Goal: Task Accomplishment & Management: Complete application form

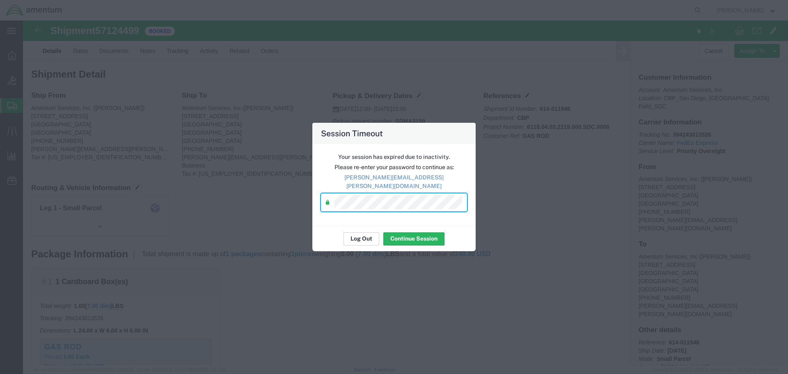
click at [349, 236] on button "Log Out" at bounding box center [361, 238] width 36 height 13
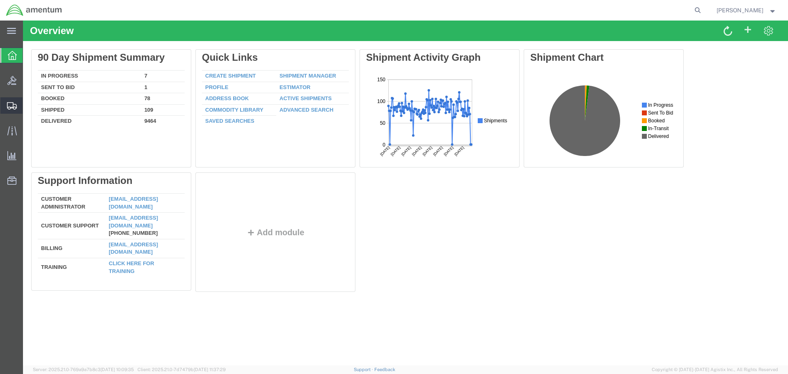
click at [0, 0] on span "Create Shipment" at bounding box center [0, 0] width 0 height 0
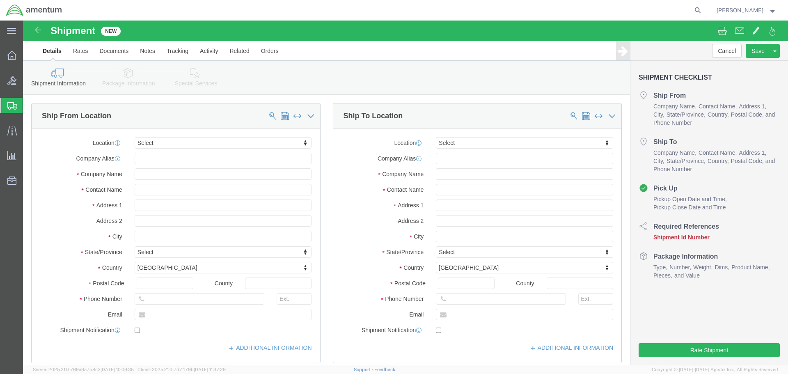
select select
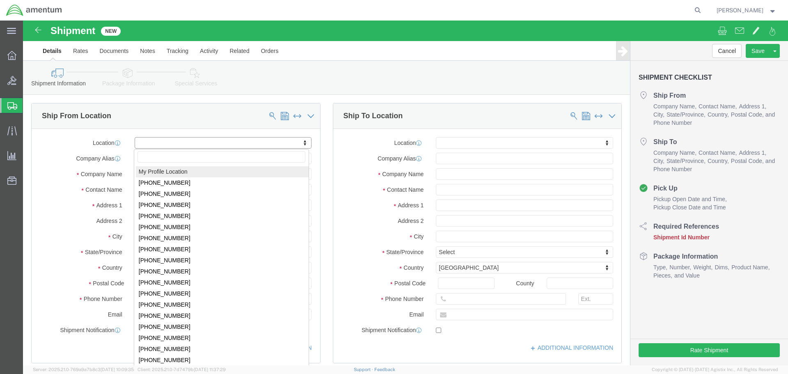
select select "MYPROFILE"
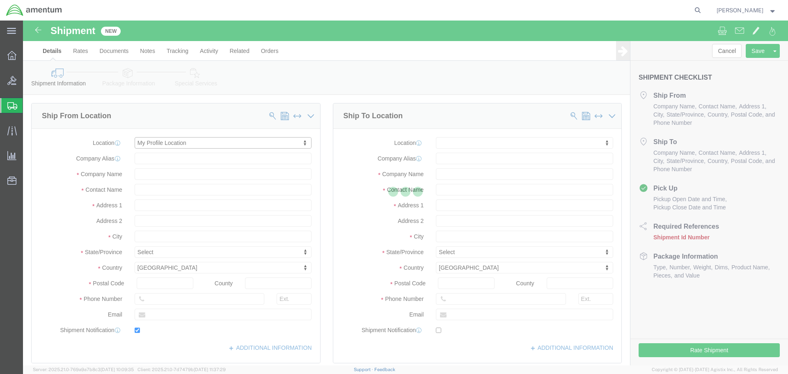
type input "[STREET_ADDRESS]"
type input "92154"
type input "[PHONE_NUMBER]"
type input "[PERSON_NAME][EMAIL_ADDRESS][PERSON_NAME][DOMAIN_NAME]"
checkbox input "true"
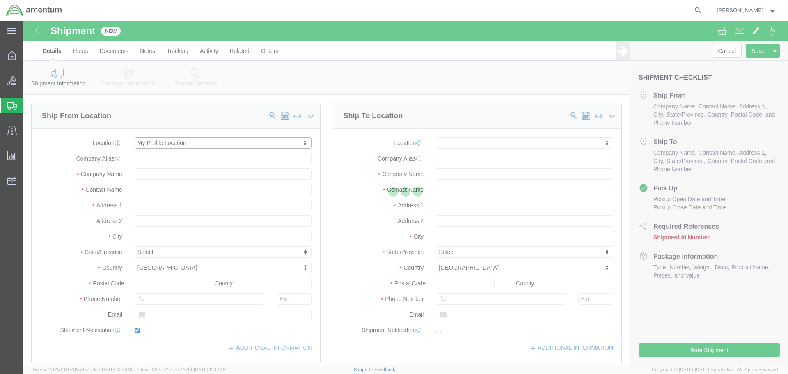
type input "Amentum Services, Inc."
type input "[PERSON_NAME]"
type input "[GEOGRAPHIC_DATA]"
select select "CA"
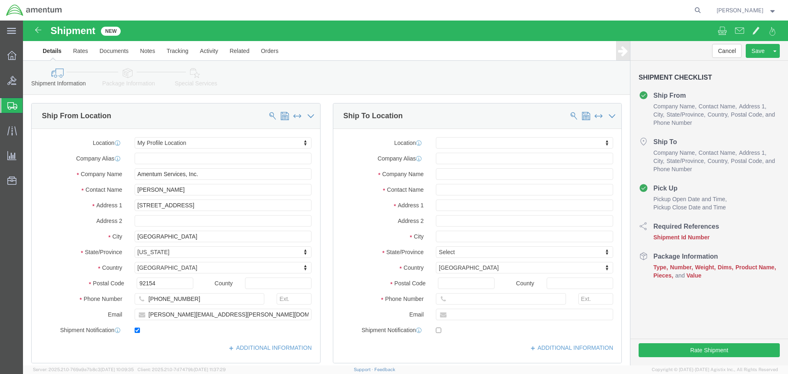
click div "Location My Profile Location [PHONE_NUMBER] [PHONE_NUMBER] [PHONE_NUMBER] [PHON…"
click input "text"
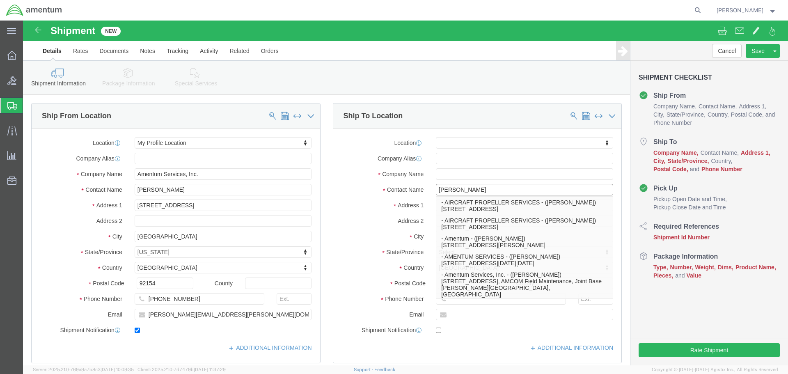
type input "[PERSON_NAME]"
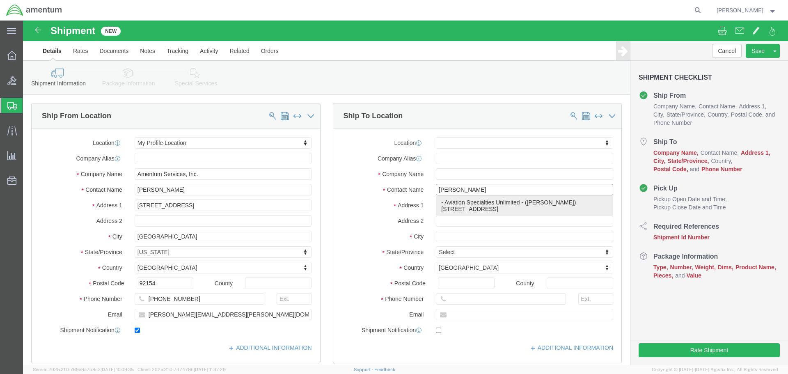
click p "- Aviation Specialties Unlimited - ([PERSON_NAME]) [STREET_ADDRESS]"
select select
type input "[STREET_ADDRESS]"
type input "83705"
type input "Aviation Specialties Unlimited"
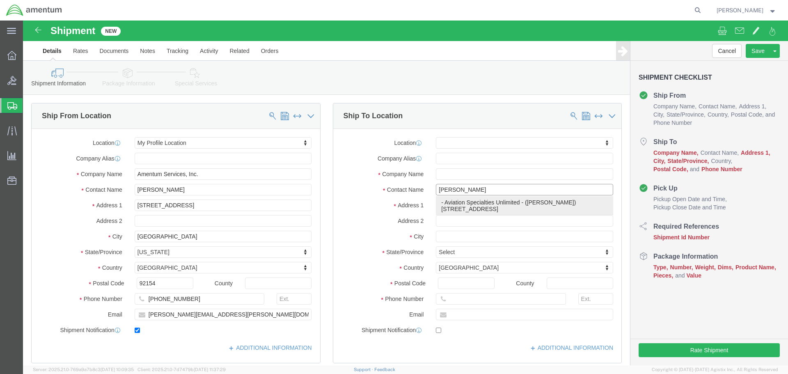
type input "[PERSON_NAME]"
type input "Boise"
select select "ID"
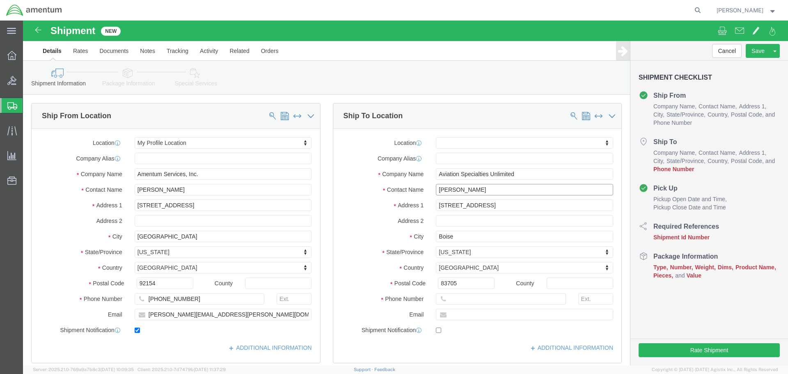
type input "[PERSON_NAME]"
click input "text"
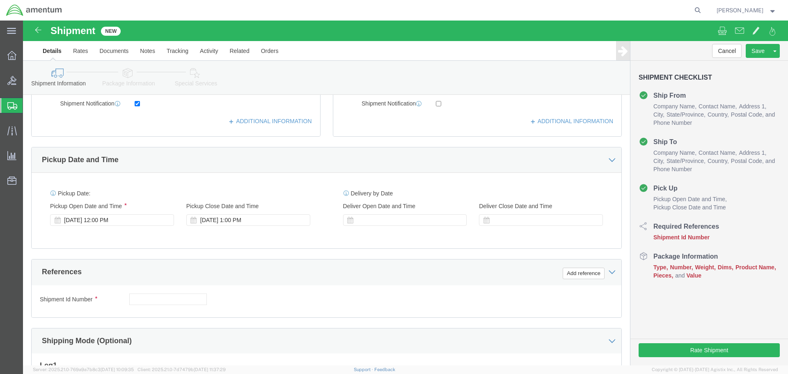
scroll to position [287, 0]
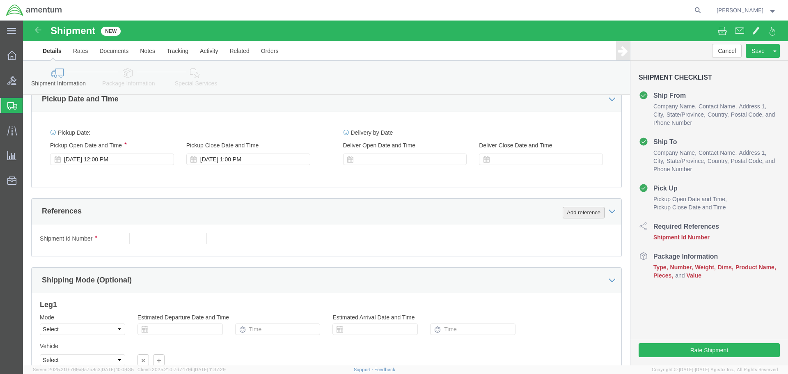
type input "[PHONE_NUMBER]"
click button "Add reference"
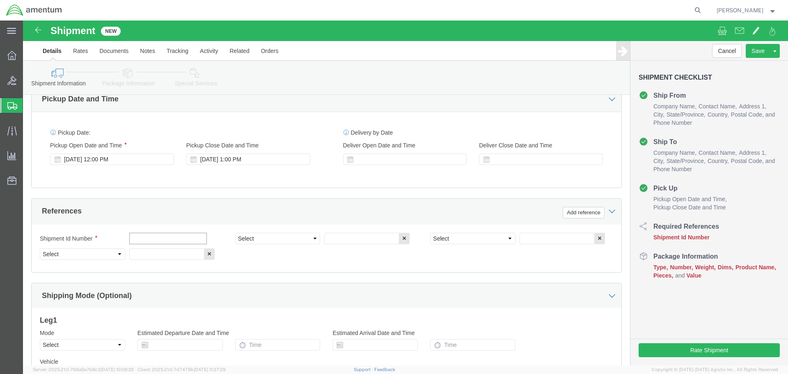
click input "text"
type input "E-000116"
select select "PROJNUM"
type input "6118.04.03.2219.000.SDC.0000"
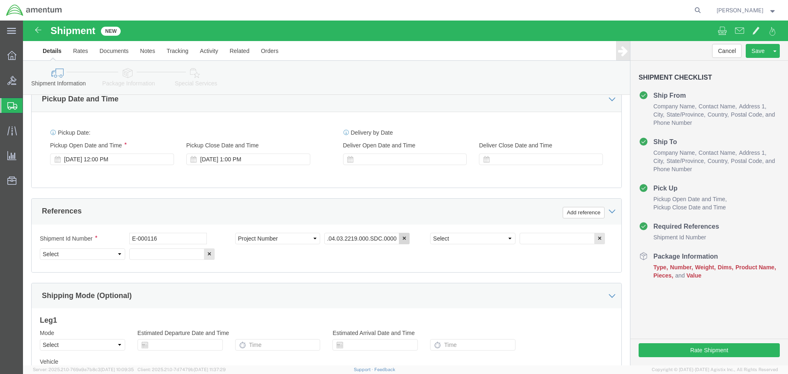
scroll to position [0, 0]
select select "DEPT"
type input "CBP"
select select "CUSTREF"
type input "D"
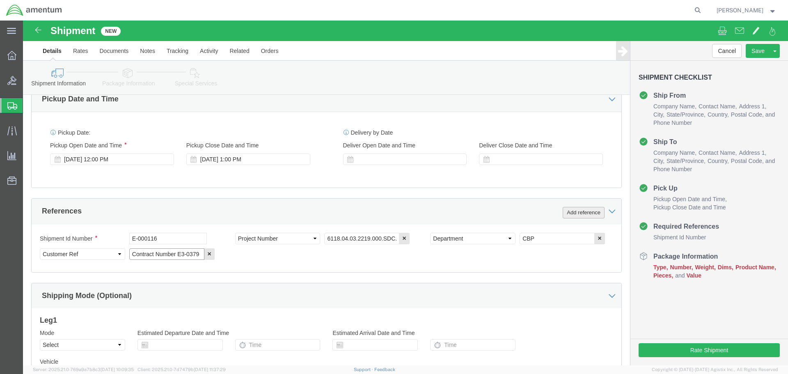
type input "Contract Number E3-0379"
click button "Add reference"
click select "Select Account Type Activity ID Airline Appointment Number ASN Batch Request # …"
select select "RMA"
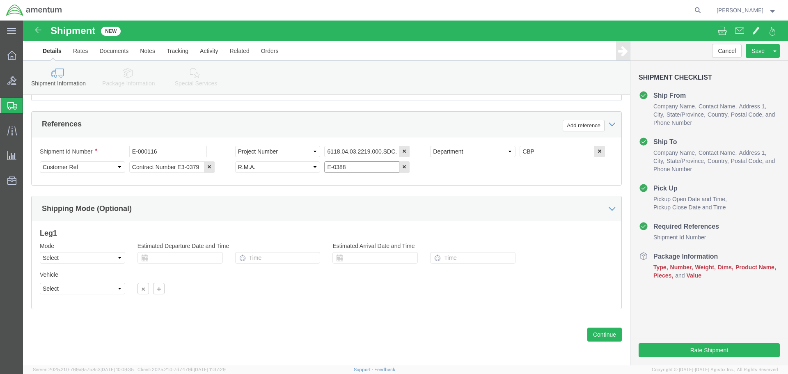
scroll to position [375, 0]
type input "E-0388"
click button "Continue"
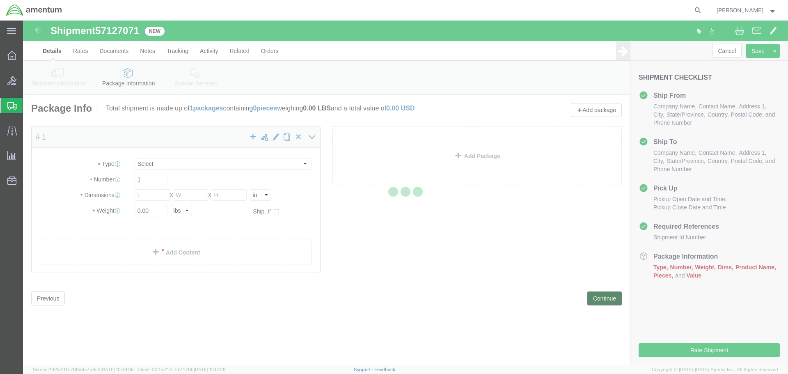
select select "CBOX"
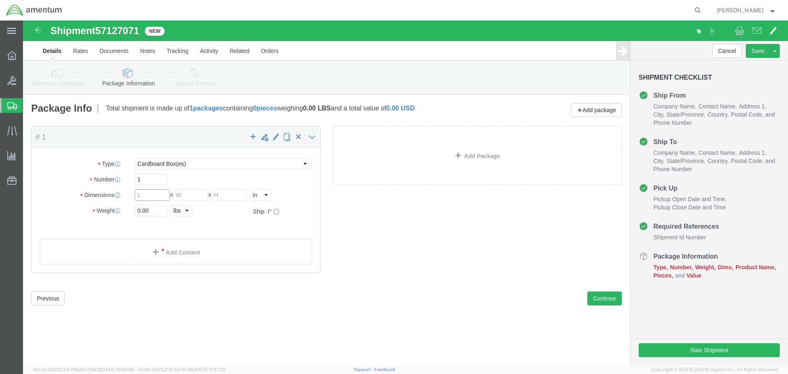
click input "text"
type input "16"
type input "10"
type input "12"
type input "4"
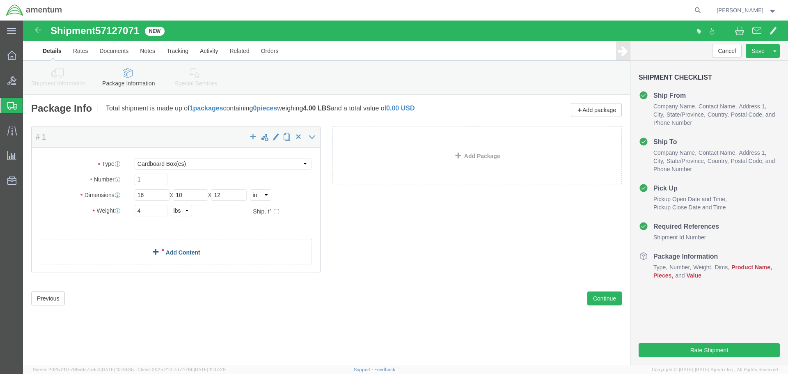
click link "Add Content"
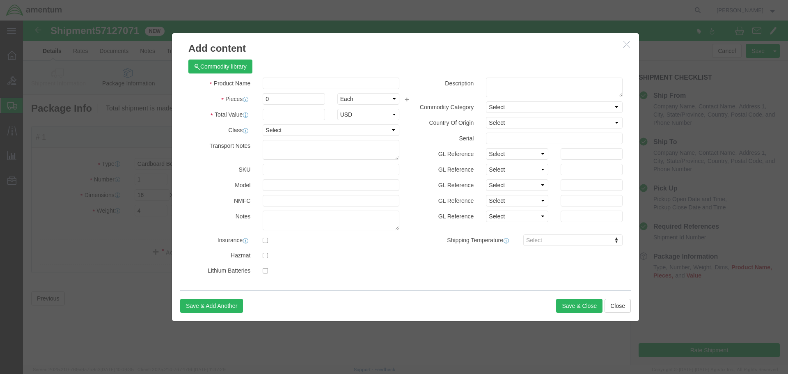
click div "Commodity library"
click input "text"
click input "3S1001"
type input "NVG"
type input "1"
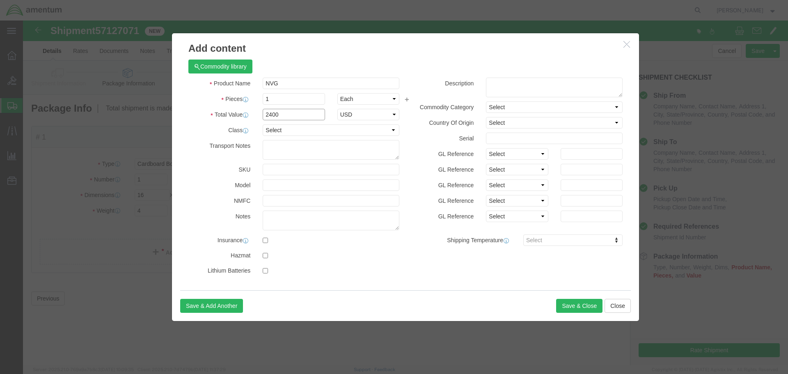
type input "2400"
select select "USD"
paste input "3S1001W-T"
type input "3S1001W-T"
type input "E-000116"
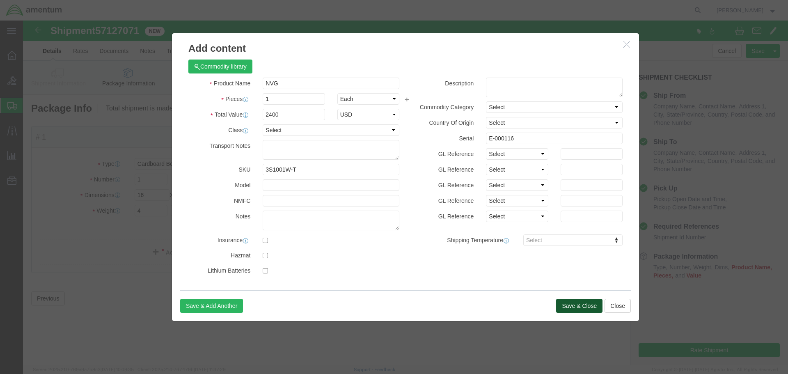
click button "Save & Close"
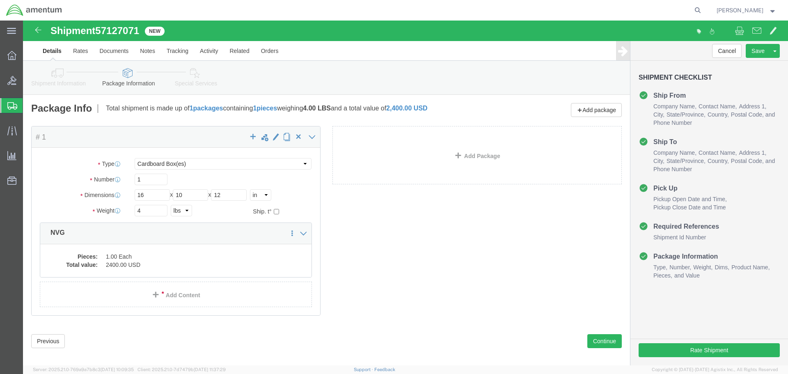
click div "Previous Continue"
click button "Continue"
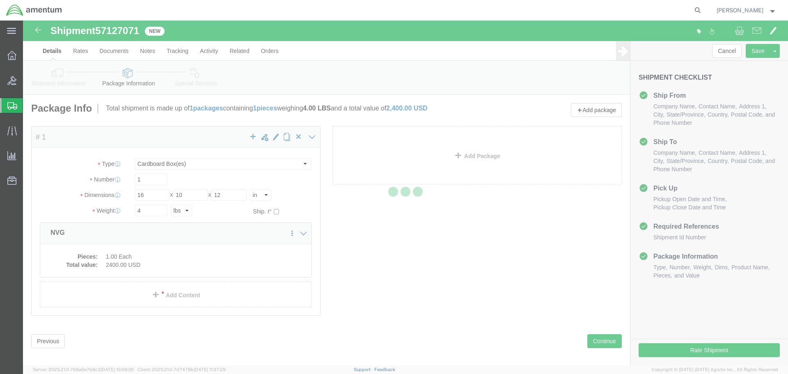
select select
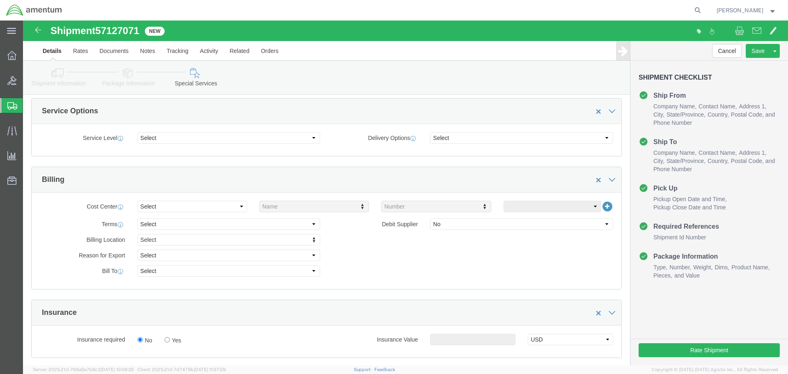
scroll to position [410, 0]
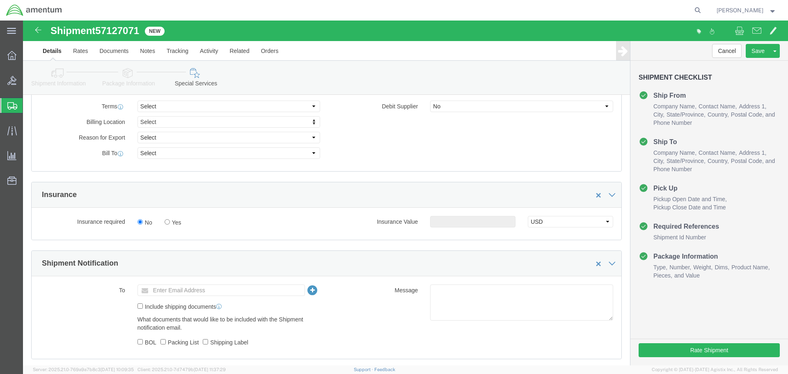
click div "To Enter Email Address Include shipping documents What documents that would lik…"
click input "text"
paste input "[PERSON_NAME][EMAIL_ADDRESS][PERSON_NAME][DOMAIN_NAME]"
type input "[PERSON_NAME][EMAIL_ADDRESS][PERSON_NAME][DOMAIN_NAME]"
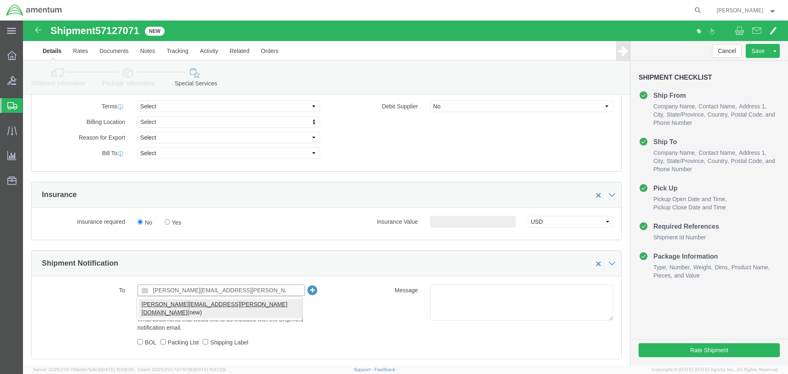
type input "[PERSON_NAME][EMAIL_ADDRESS][PERSON_NAME][DOMAIN_NAME]"
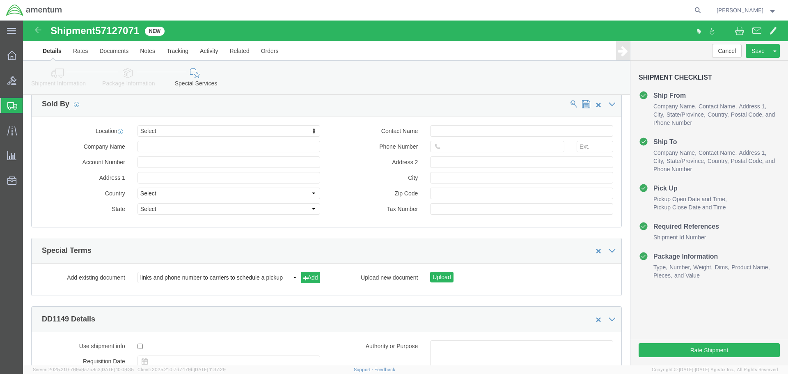
scroll to position [972, 0]
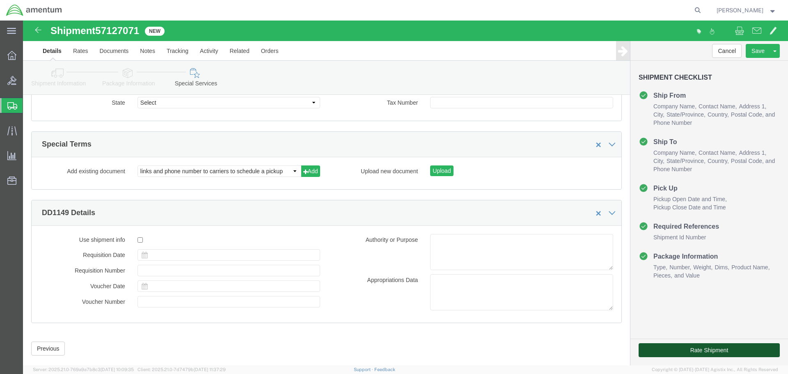
click button "Rate Shipment"
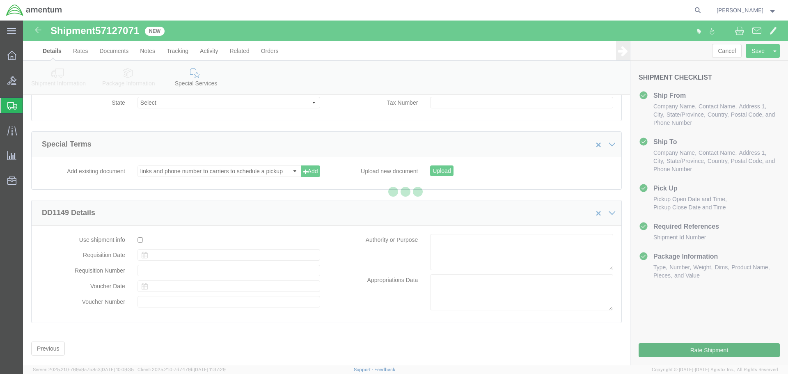
scroll to position [100, 0]
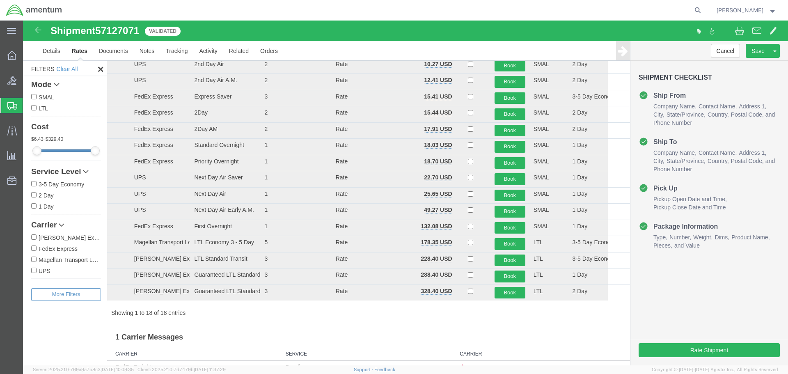
click at [53, 246] on label "FedEx Express" at bounding box center [66, 248] width 70 height 9
click at [37, 246] on input "FedEx Express" at bounding box center [33, 247] width 5 height 5
checkbox input "true"
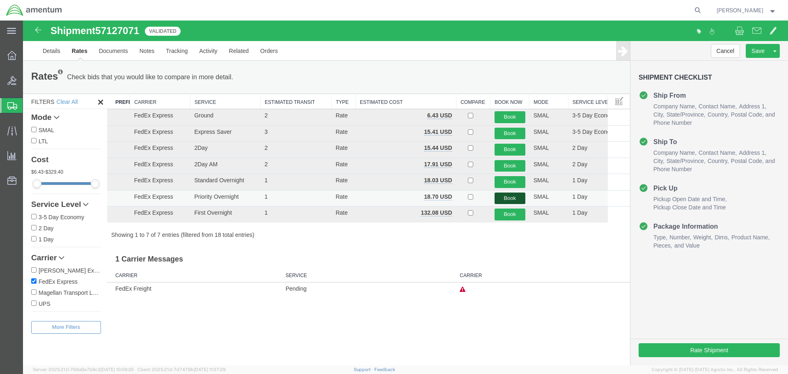
click at [507, 196] on button "Book" at bounding box center [509, 198] width 31 height 12
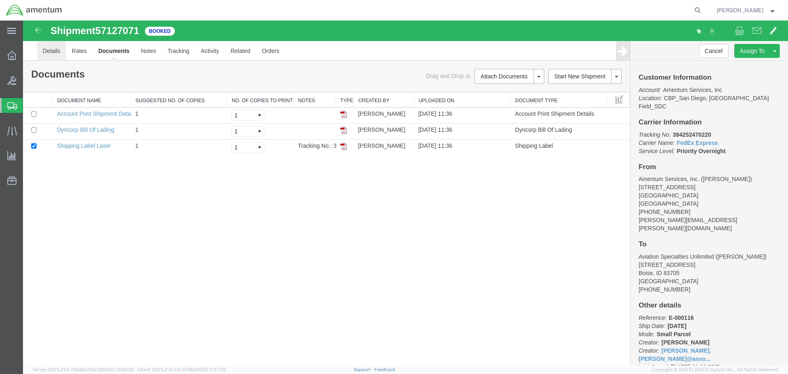
click at [62, 58] on link "Details" at bounding box center [51, 51] width 29 height 20
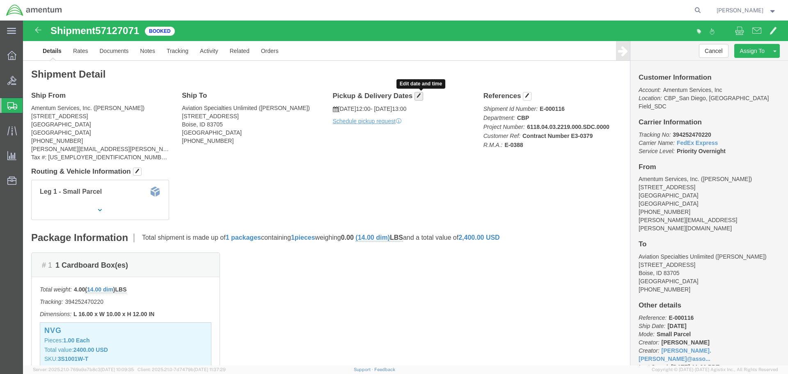
click span "button"
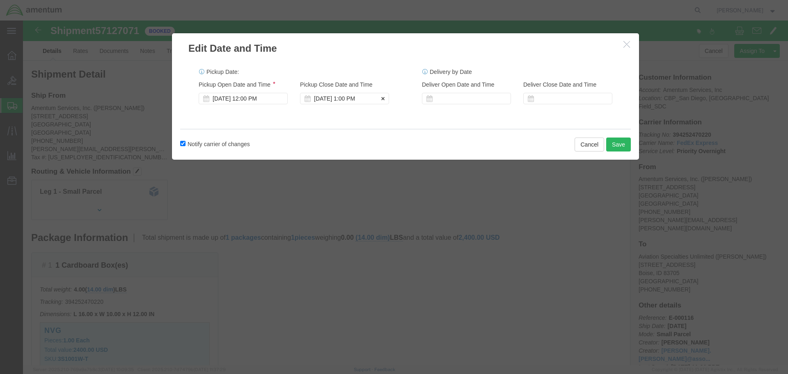
click div "[DATE] 1:00 PM"
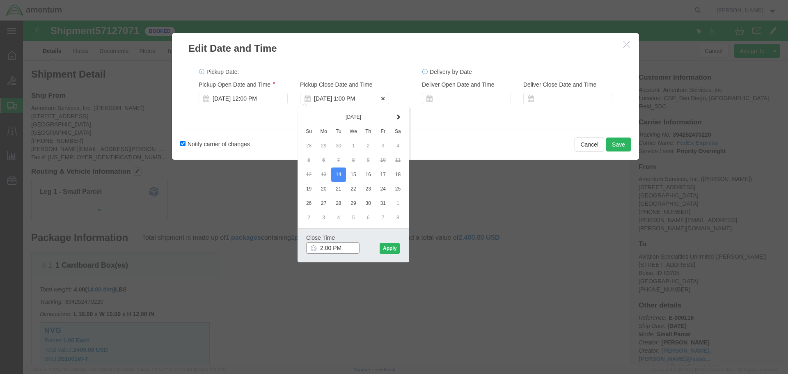
type input "3:00 PM"
click button "Apply"
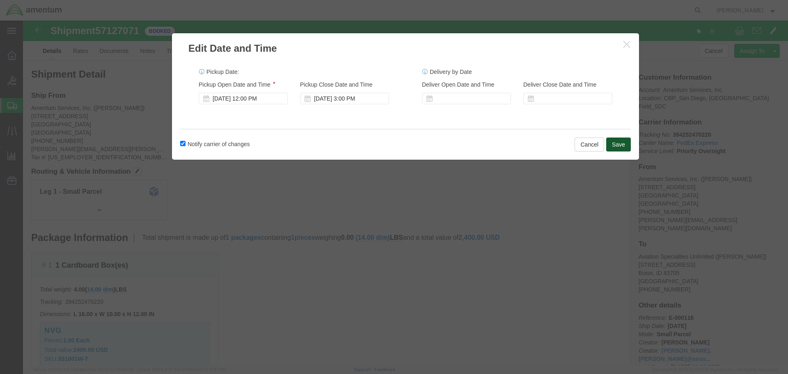
click button "Save"
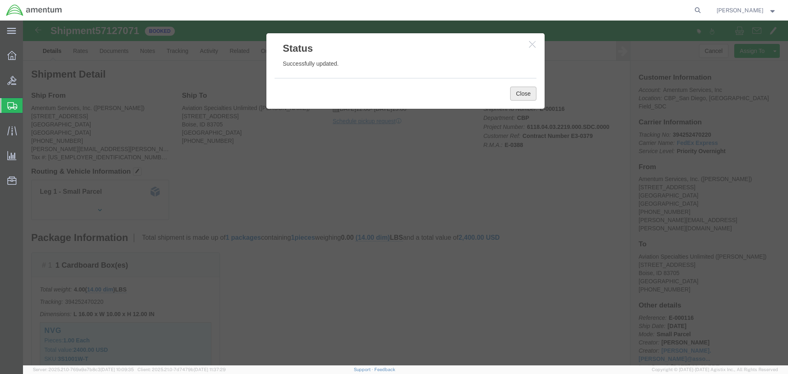
click button "Close"
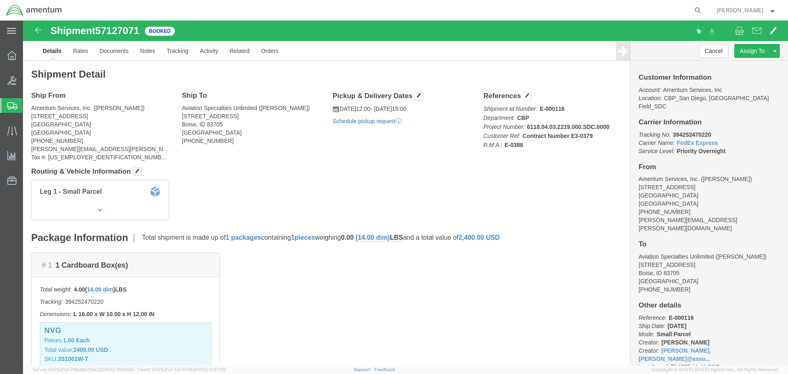
click link "Schedule pickup request"
click div "Shipment Detail Ship From Amentum Services, Inc. ([PERSON_NAME]) [STREET_ADDRES…"
